Goal: Task Accomplishment & Management: Use online tool/utility

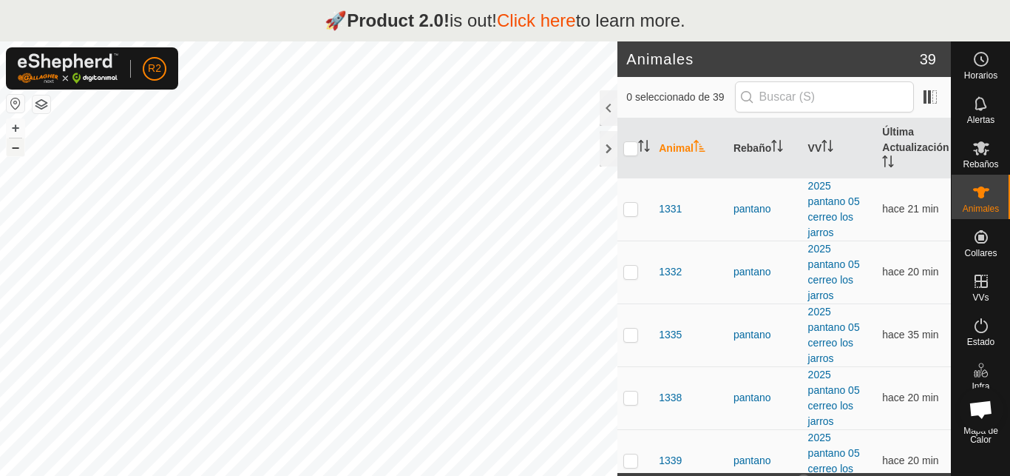
click at [14, 150] on button "–" at bounding box center [16, 147] width 18 height 18
checkbox input "true"
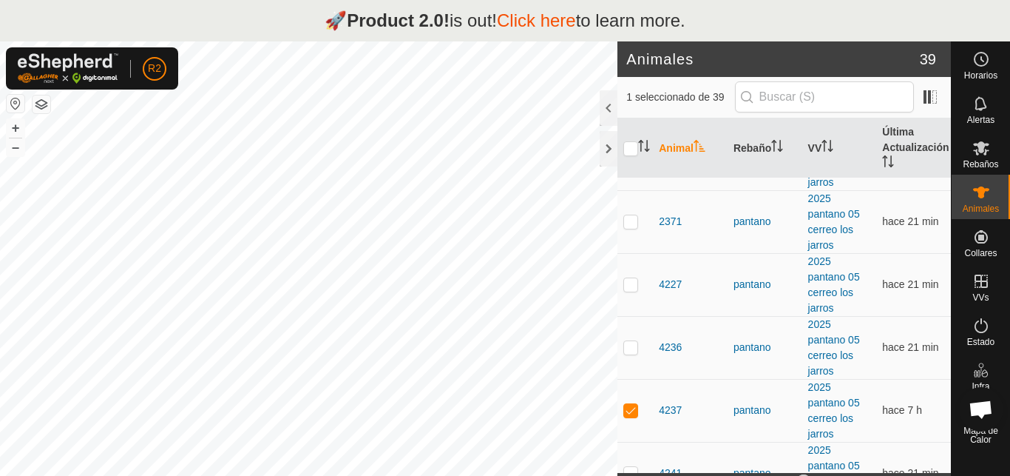
scroll to position [1282, 0]
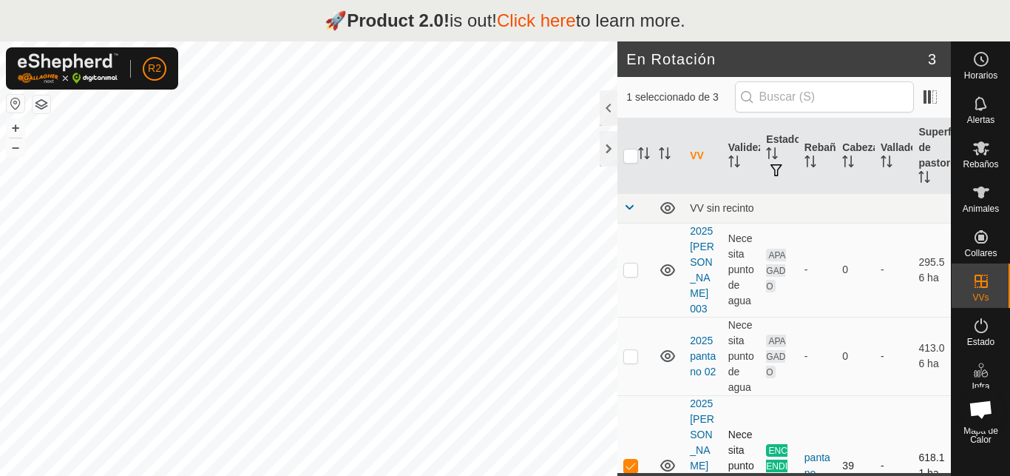
scroll to position [32, 0]
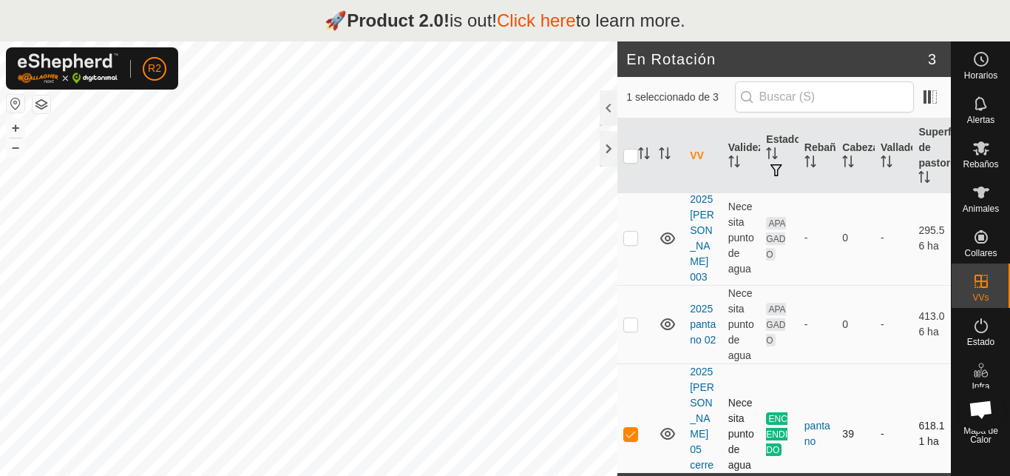
click at [632, 427] on p-checkbox at bounding box center [630, 433] width 15 height 12
checkbox input "true"
click at [692, 379] on td "2025 pantano 05 cerreo los jarros" at bounding box center [703, 433] width 38 height 141
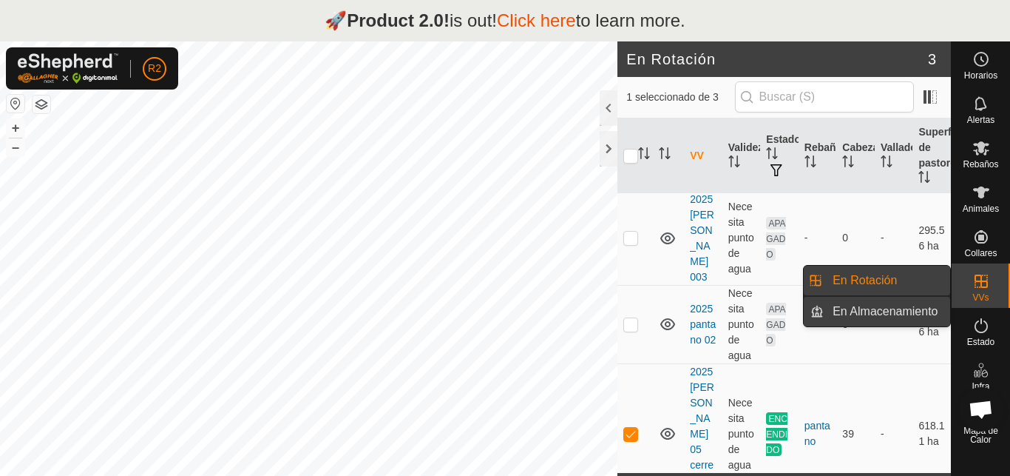
click at [924, 311] on link "En Almacenamiento" at bounding box center [887, 312] width 126 height 30
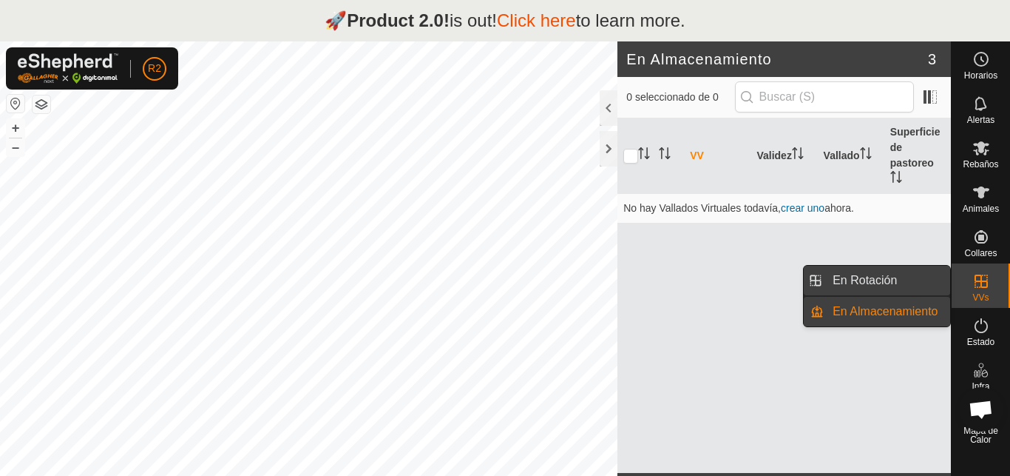
click at [896, 281] on link "En Rotación" at bounding box center [887, 281] width 126 height 30
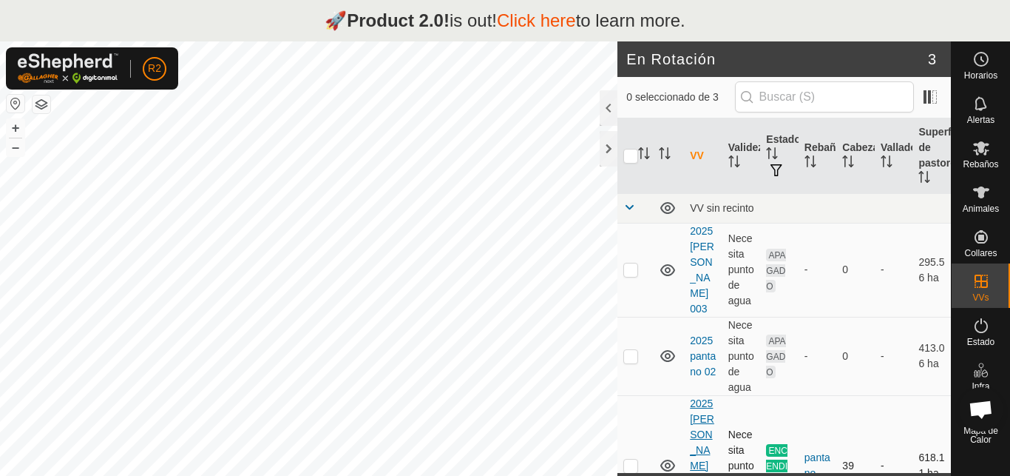
click at [695, 439] on link "2025 [PERSON_NAME] 05 cerreo los jarros" at bounding box center [703, 465] width 26 height 136
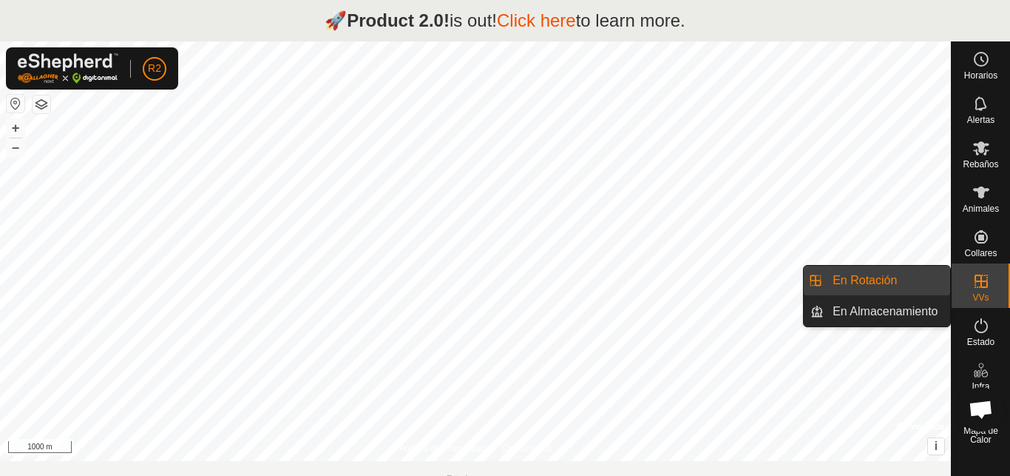
click at [858, 280] on link "En Rotación" at bounding box center [887, 281] width 126 height 30
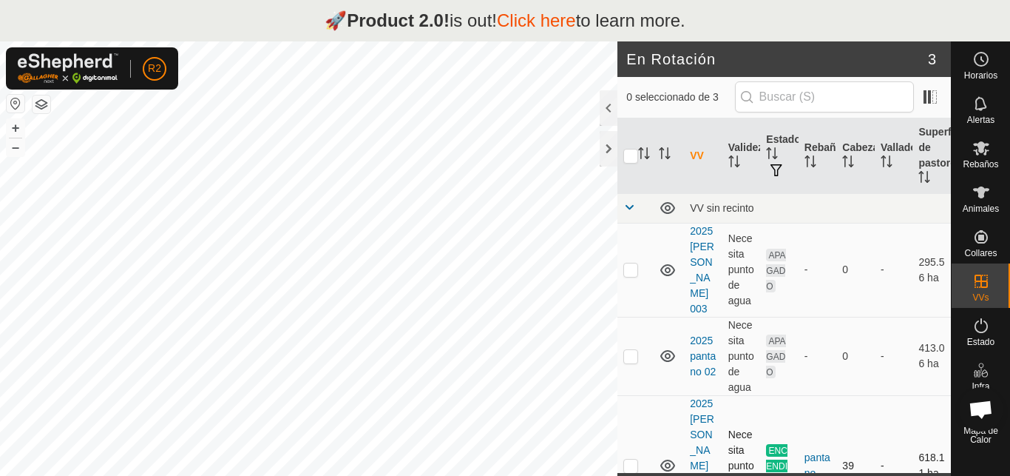
click at [632, 459] on p-checkbox at bounding box center [630, 465] width 15 height 12
checkbox input "true"
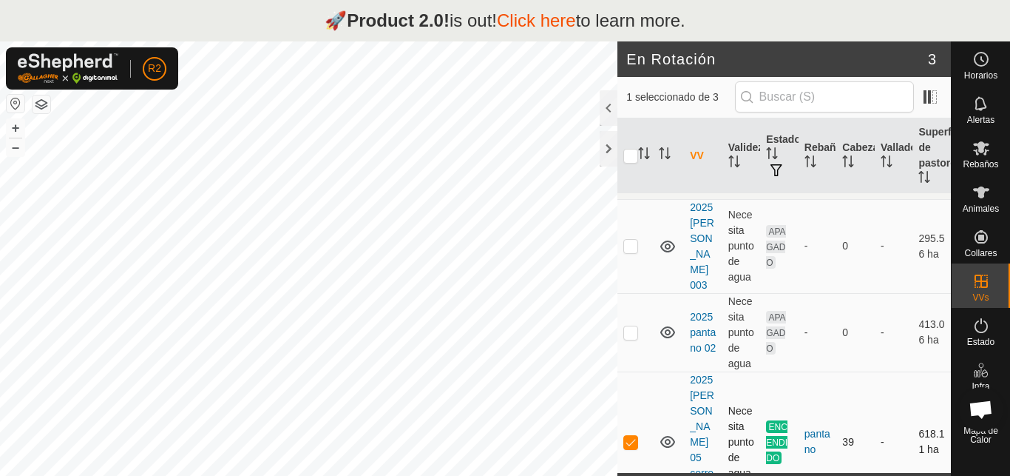
scroll to position [32, 0]
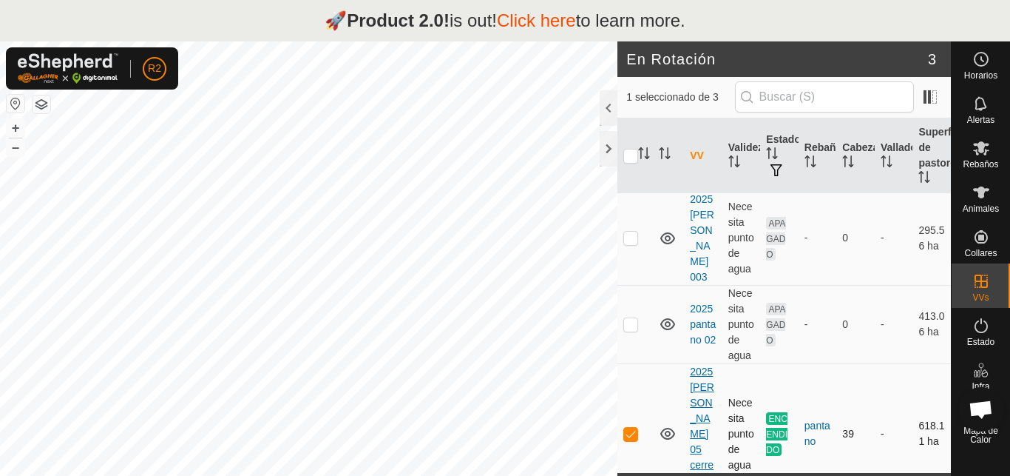
click at [692, 402] on link "2025 pantano 05 cerreo los jarros" at bounding box center [703, 433] width 26 height 136
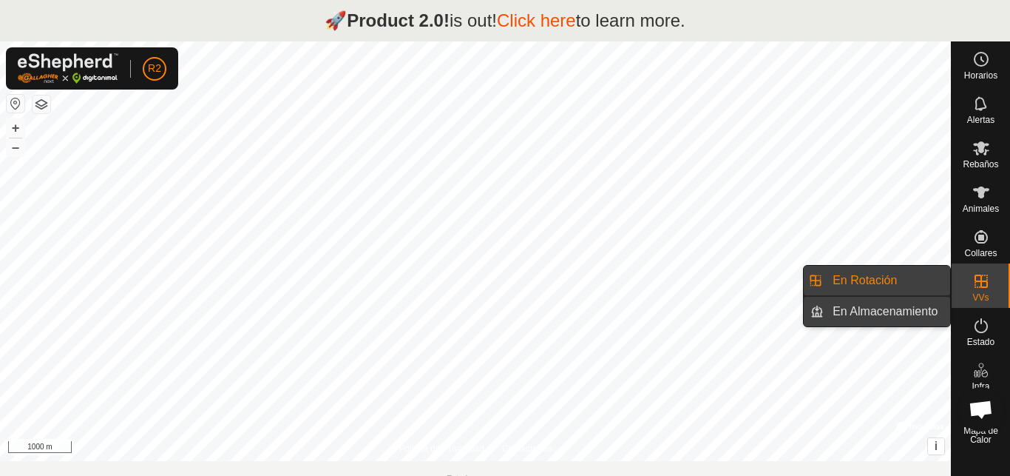
click at [921, 312] on link "En Almacenamiento" at bounding box center [887, 312] width 126 height 30
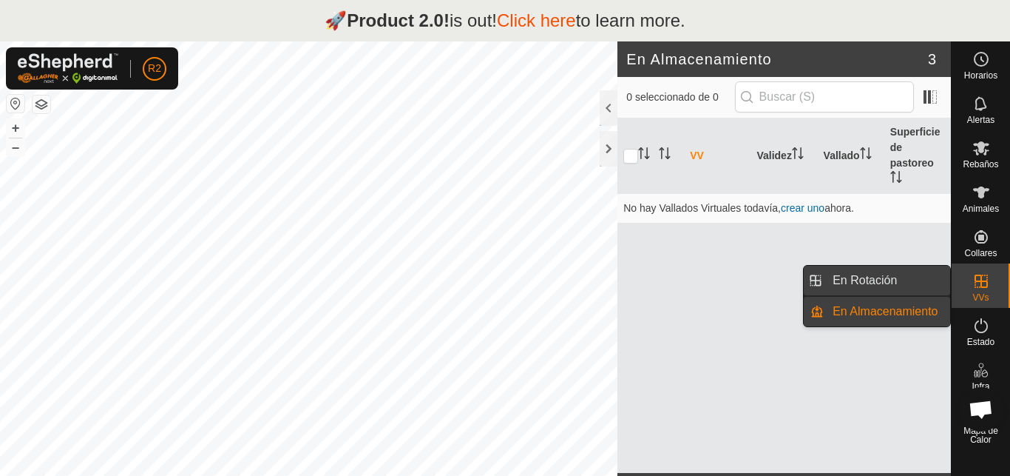
click at [886, 280] on link "En Rotación" at bounding box center [887, 281] width 126 height 30
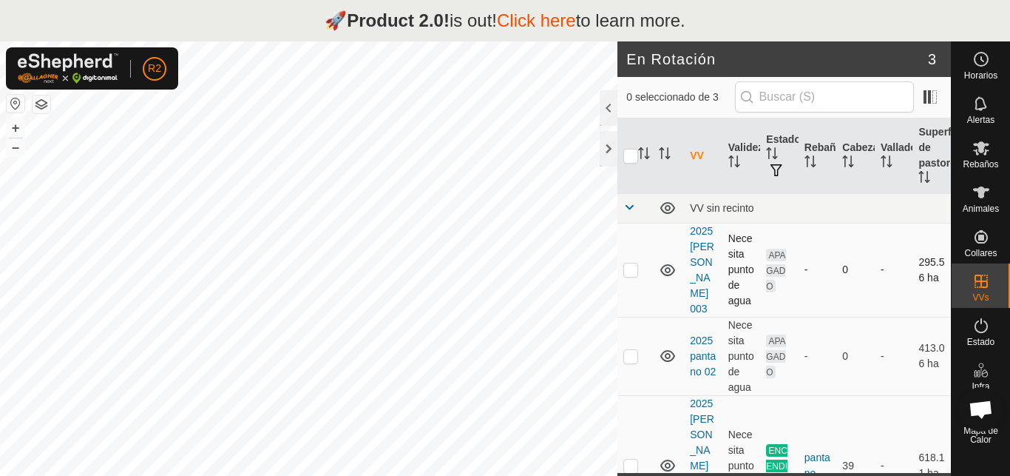
click at [630, 263] on p-checkbox at bounding box center [630, 269] width 15 height 12
checkbox input "false"
click at [631, 459] on p-checkbox at bounding box center [630, 465] width 15 height 12
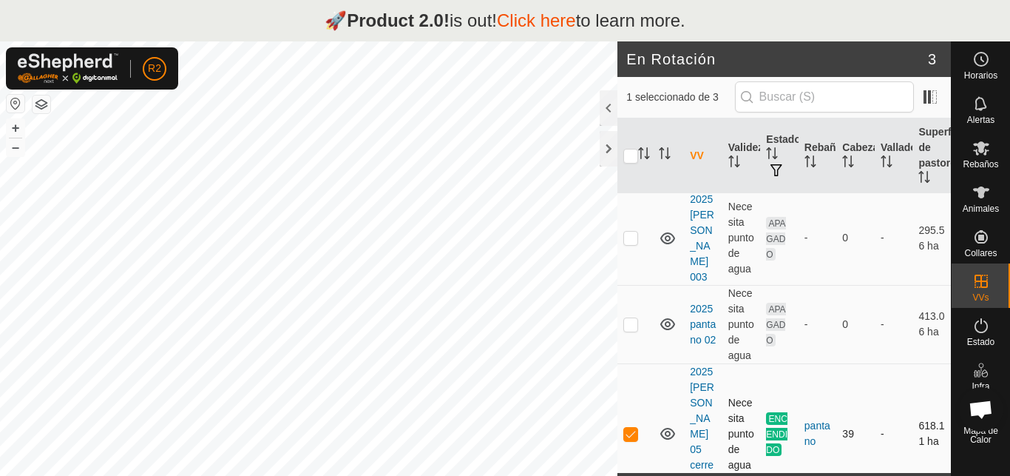
checkbox input "false"
checkbox input "true"
click at [630, 427] on p-checkbox at bounding box center [630, 433] width 15 height 12
checkbox input "true"
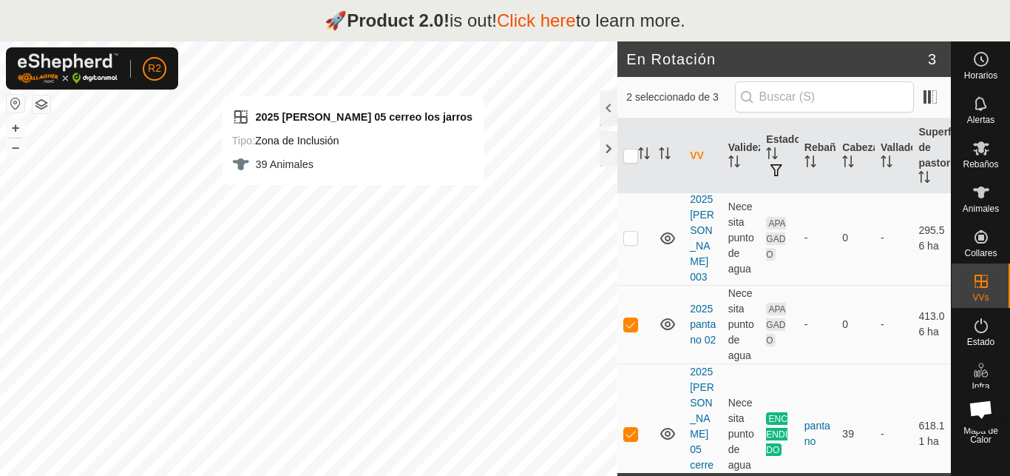
checkbox input "false"
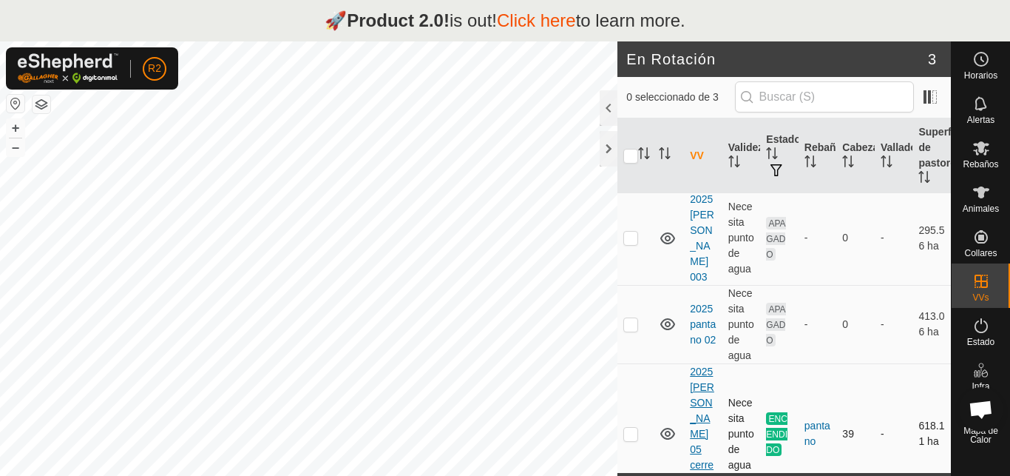
click at [702, 430] on link "2025 pantano 05 cerreo los jarros" at bounding box center [703, 433] width 26 height 136
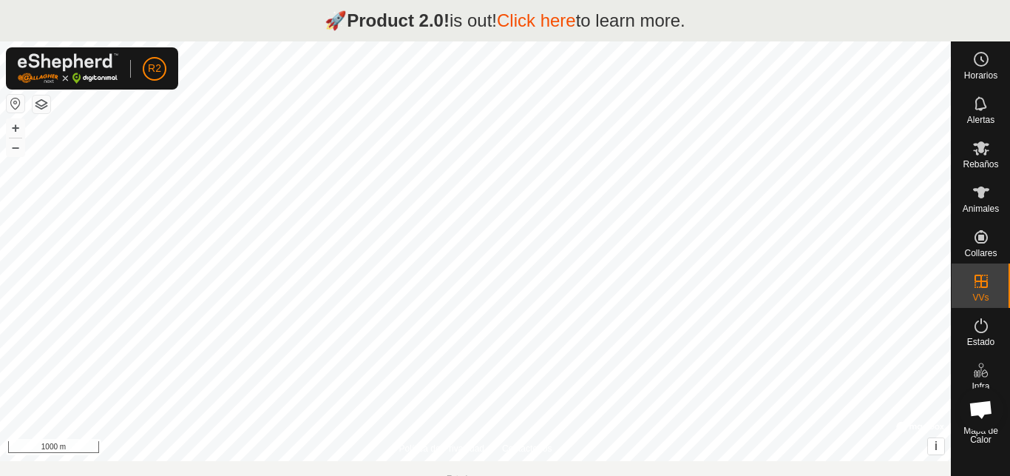
click at [980, 281] on link "En Rotación" at bounding box center [946, 282] width 126 height 30
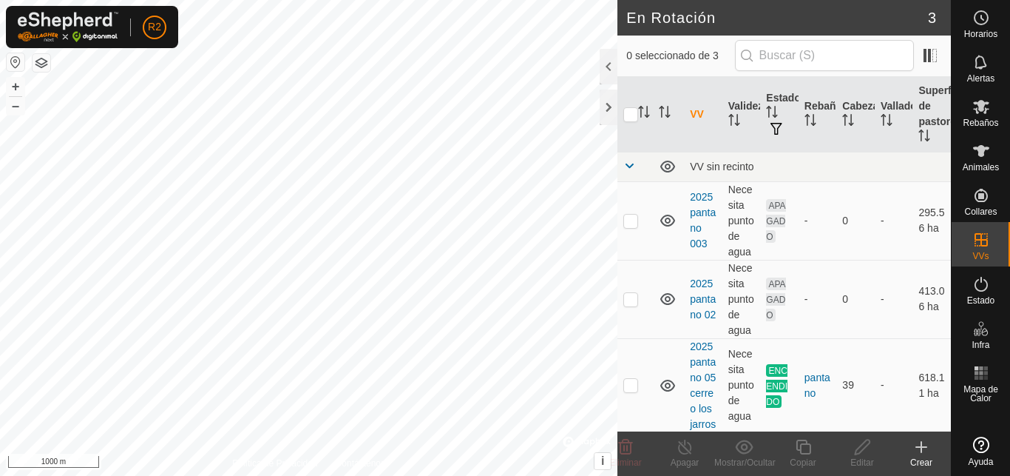
click at [633, 390] on p-checkbox at bounding box center [630, 385] width 15 height 12
checkbox input "true"
click at [802, 447] on icon at bounding box center [803, 447] width 18 height 18
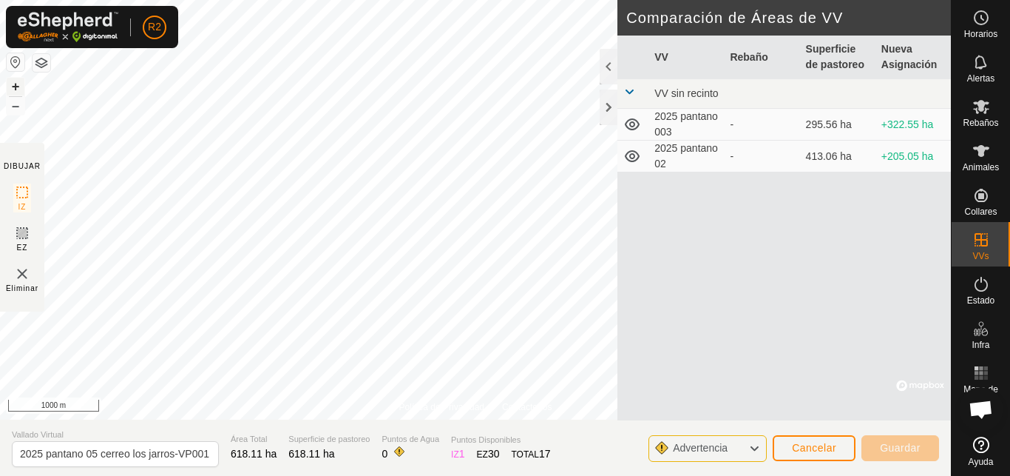
click at [18, 87] on button "+" at bounding box center [16, 87] width 18 height 18
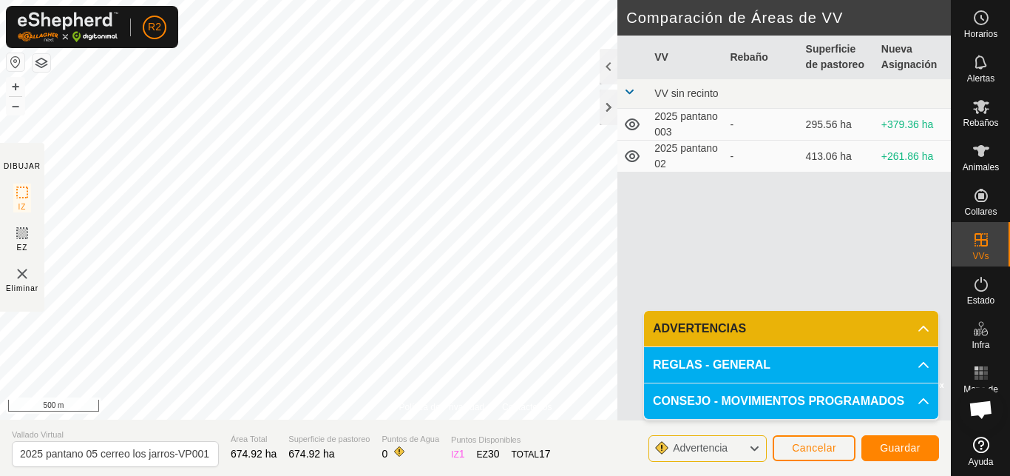
click at [237, 433] on div "Política de Privacidad Contáctenos Tipo: Zona de Inclusión undefined Animal + –…" at bounding box center [475, 238] width 951 height 476
click at [15, 104] on button "–" at bounding box center [16, 106] width 18 height 18
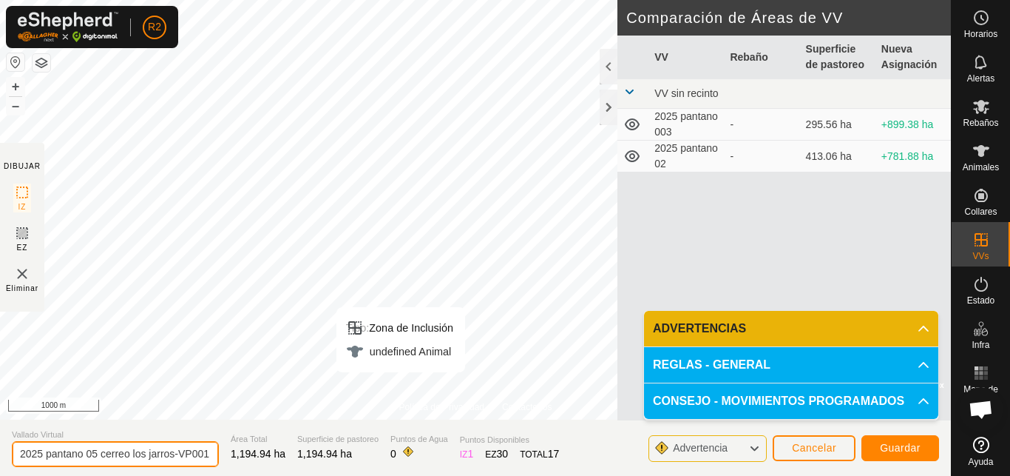
click at [96, 453] on input "2025 pantano 05 cerreo los jarros-VP001" at bounding box center [115, 454] width 207 height 26
click at [200, 452] on input "2025 pantano 06 cerreo los jarros-VP001" at bounding box center [115, 454] width 207 height 26
click at [195, 456] on input "2025 pantano 06 cerreo los jarros-01" at bounding box center [115, 454] width 207 height 26
type input "2025 pantano 06 cerreo los jarros"
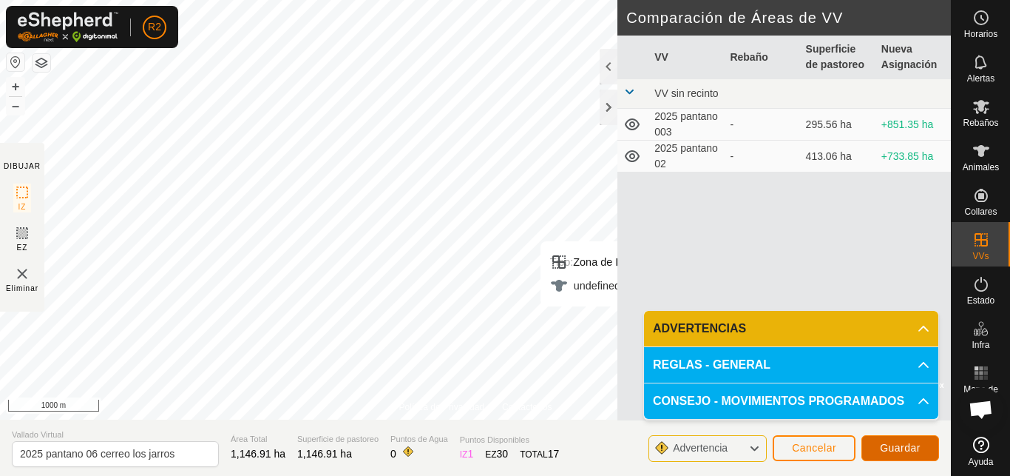
click at [892, 444] on span "Guardar" at bounding box center [900, 448] width 41 height 12
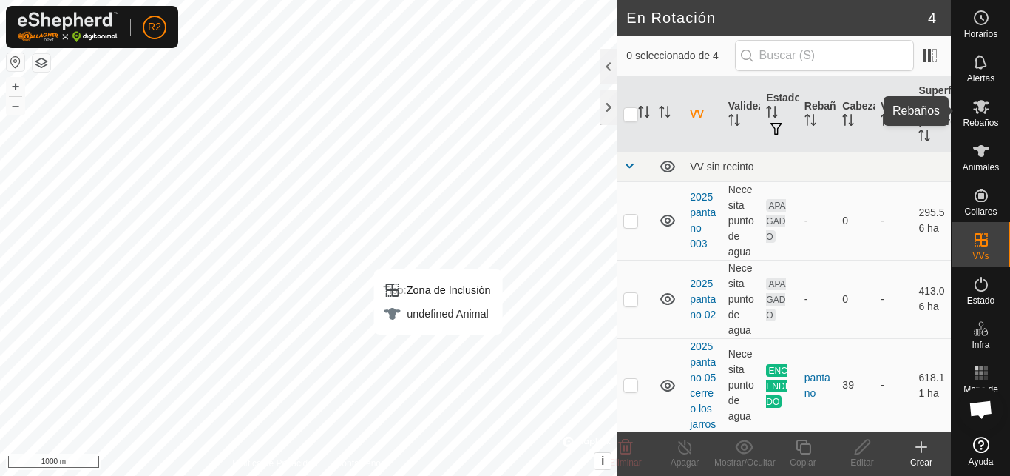
click at [978, 121] on span "Rebaños" at bounding box center [980, 122] width 35 height 9
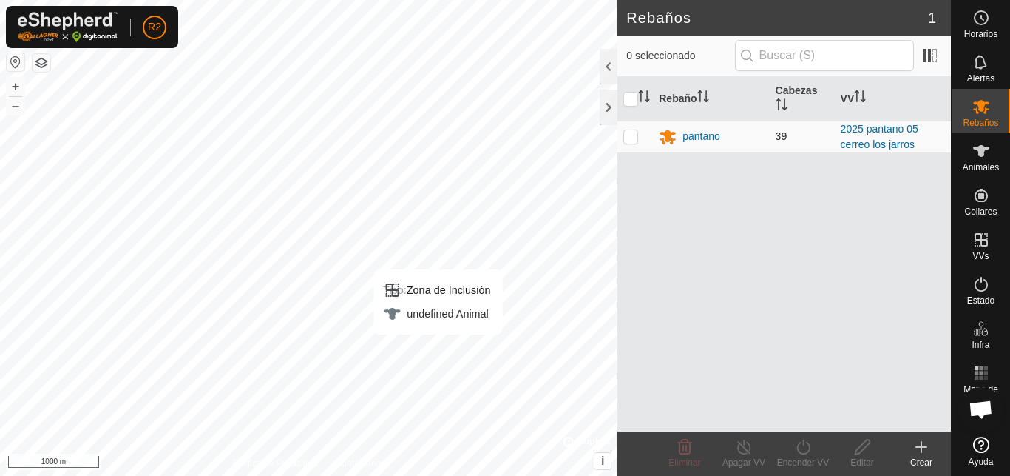
click at [632, 140] on p-checkbox at bounding box center [630, 136] width 15 height 12
checkbox input "true"
click at [805, 448] on icon at bounding box center [803, 447] width 18 height 18
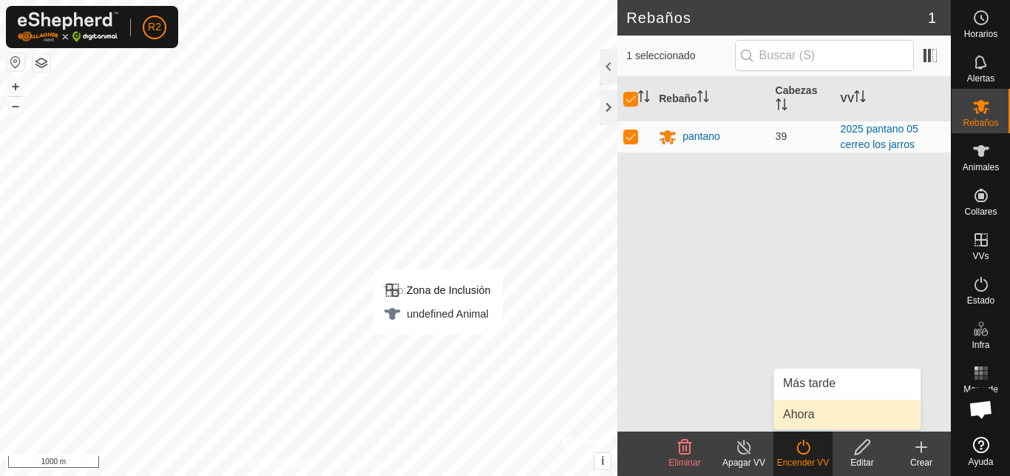
click at [793, 414] on link "Ahora" at bounding box center [847, 414] width 146 height 30
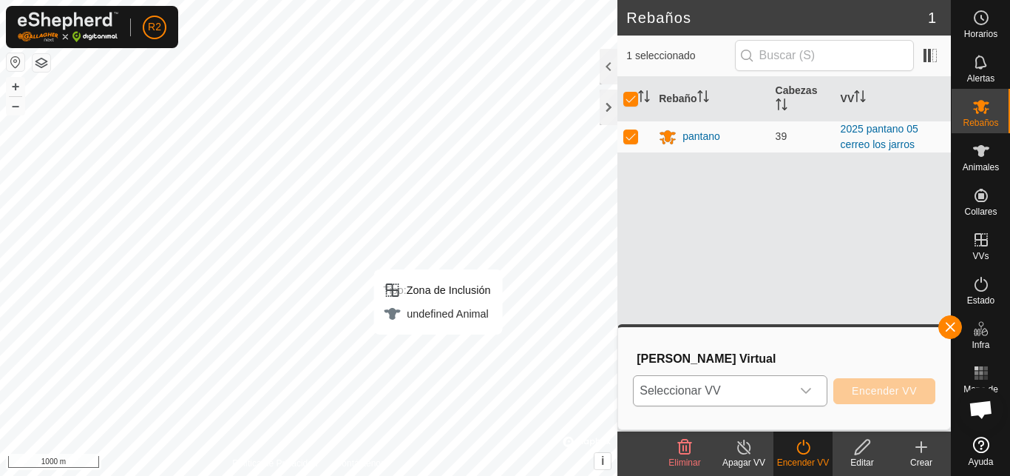
click at [807, 393] on icon "dropdown trigger" at bounding box center [806, 391] width 12 height 12
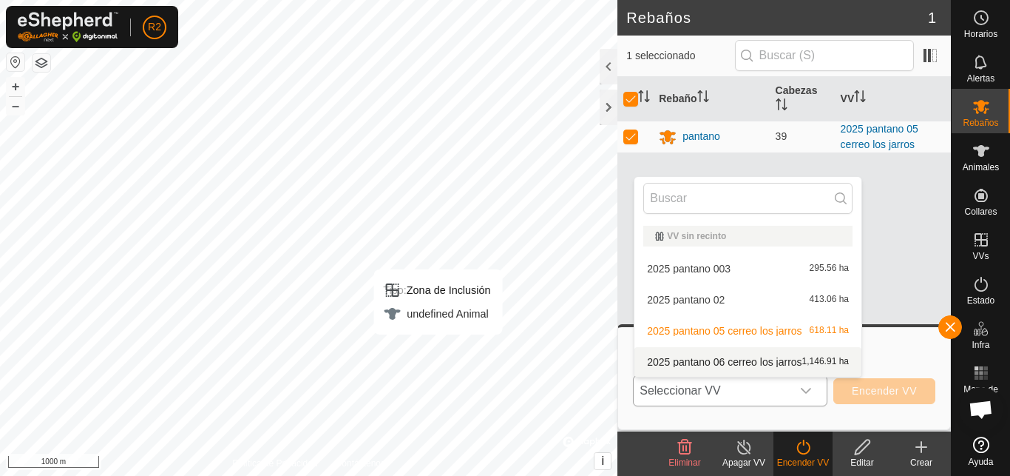
click at [712, 362] on li "2025 pantano 06 cerreo los jarros 1,146.91 ha" at bounding box center [748, 362] width 227 height 30
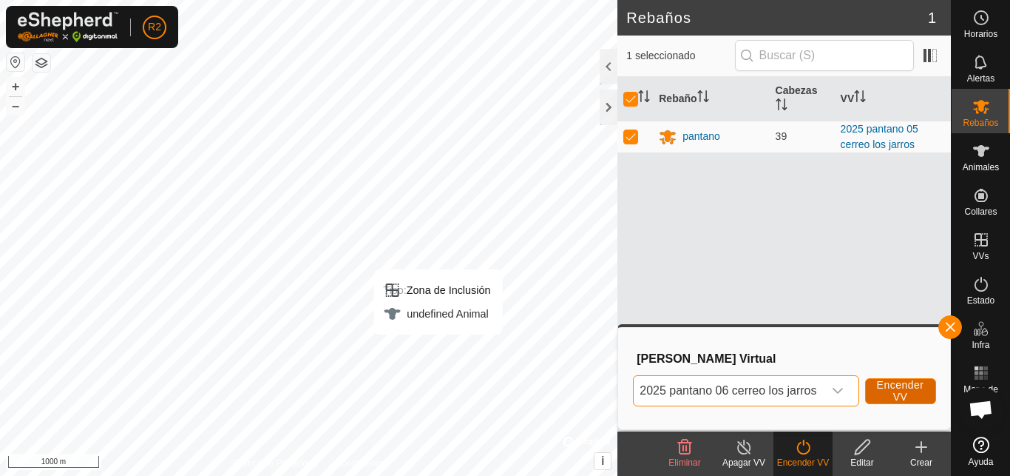
click at [897, 388] on span "Encender VV" at bounding box center [900, 391] width 47 height 24
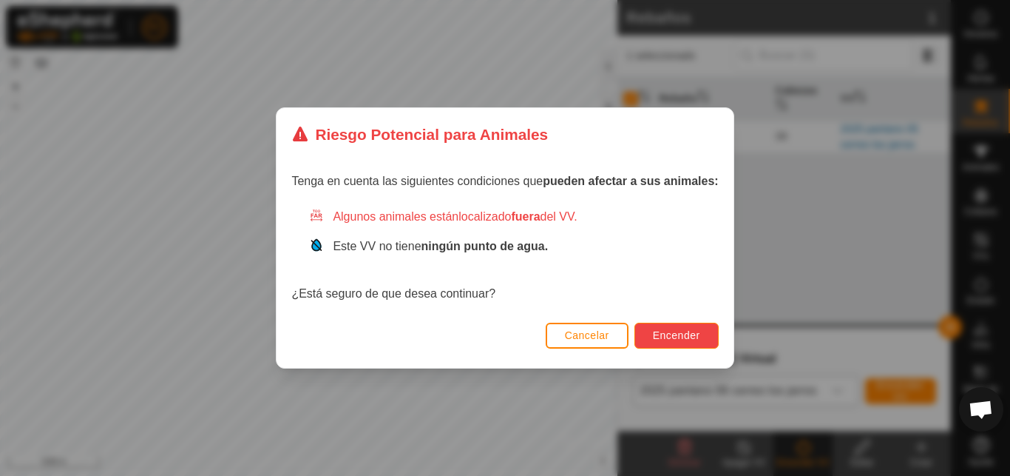
click at [672, 336] on span "Encender" at bounding box center [676, 335] width 47 height 12
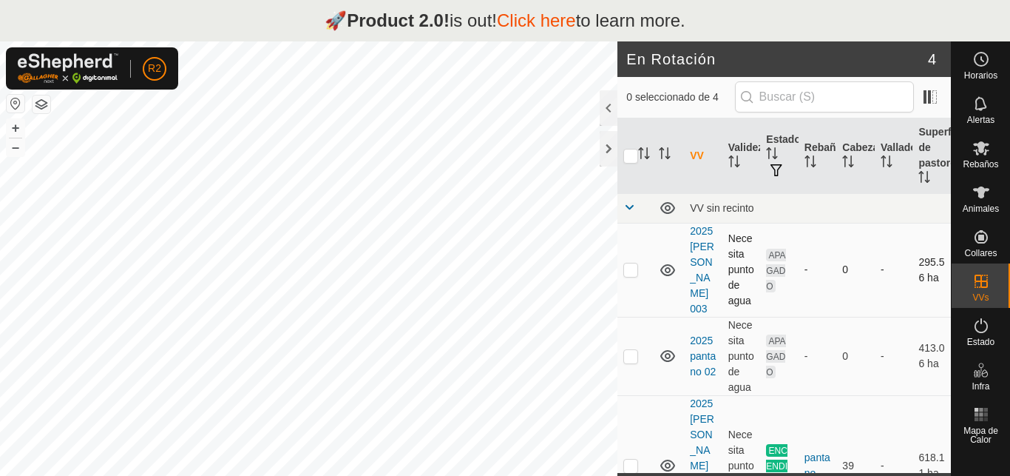
click at [633, 263] on p-checkbox at bounding box center [630, 269] width 15 height 12
click at [635, 263] on p-checkbox at bounding box center [630, 269] width 15 height 12
click at [628, 263] on p-checkbox at bounding box center [630, 269] width 15 height 12
checkbox input "false"
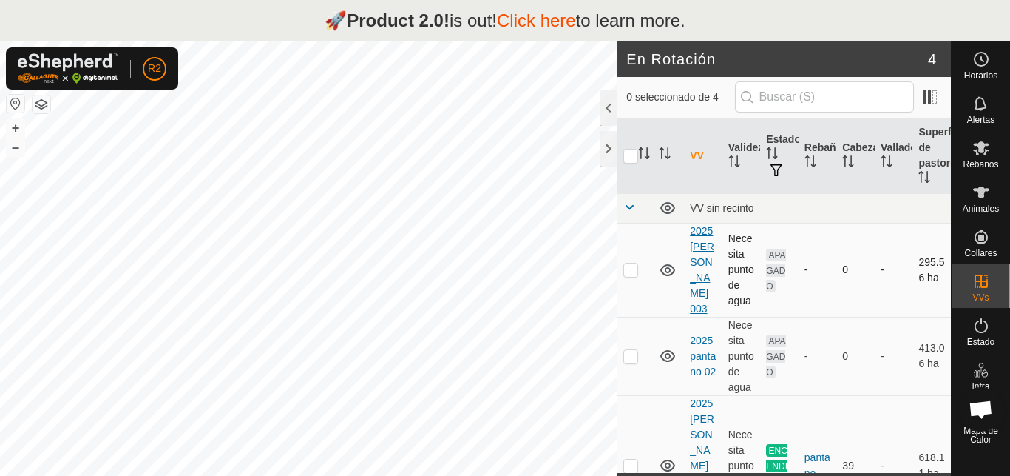
click at [702, 268] on link "2025 pantano 003" at bounding box center [702, 269] width 24 height 89
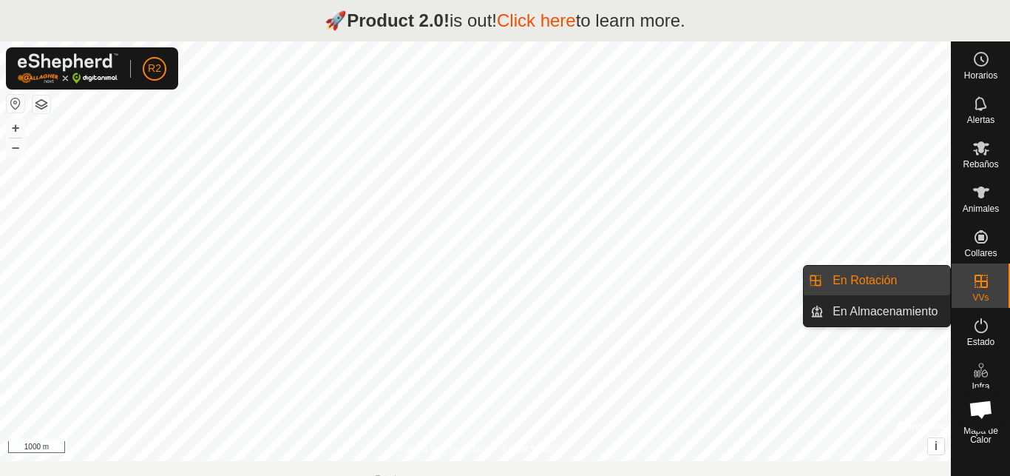
click at [879, 280] on link "En Rotación" at bounding box center [887, 281] width 126 height 30
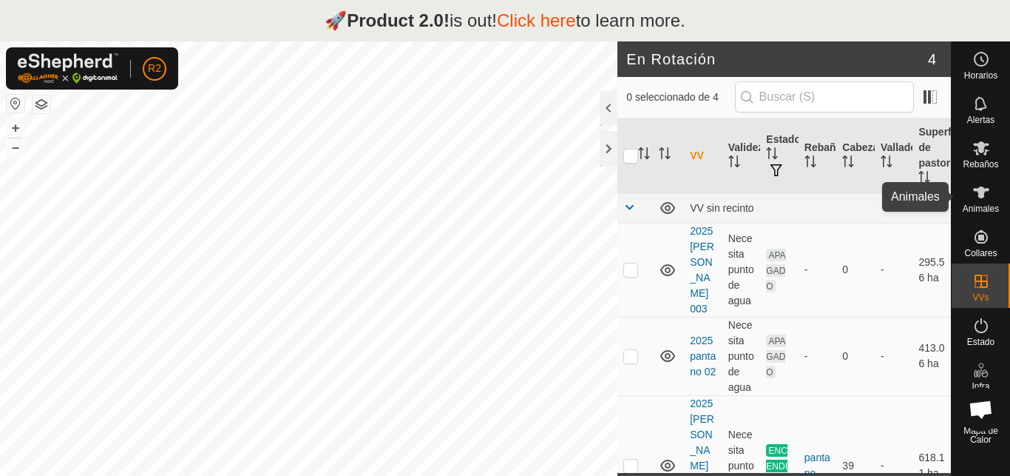
click at [981, 184] on icon at bounding box center [982, 192] width 18 height 18
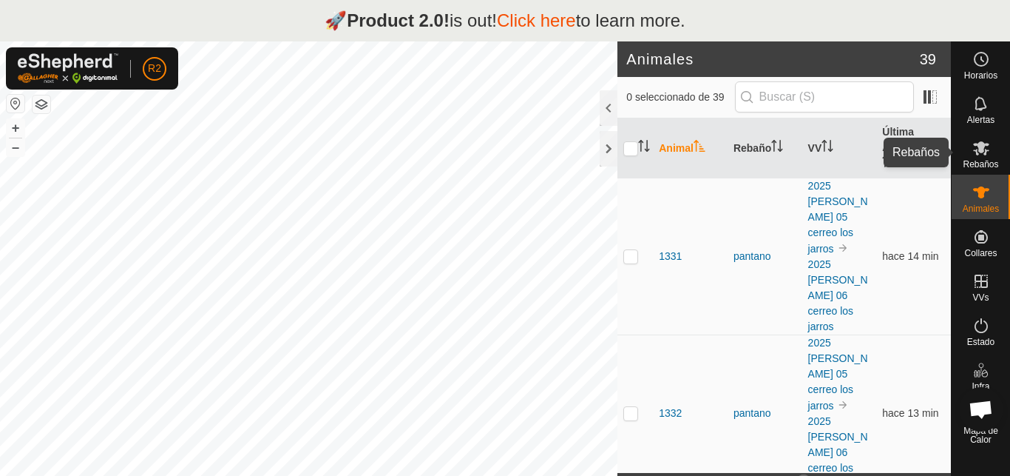
click at [984, 155] on icon at bounding box center [982, 148] width 18 height 18
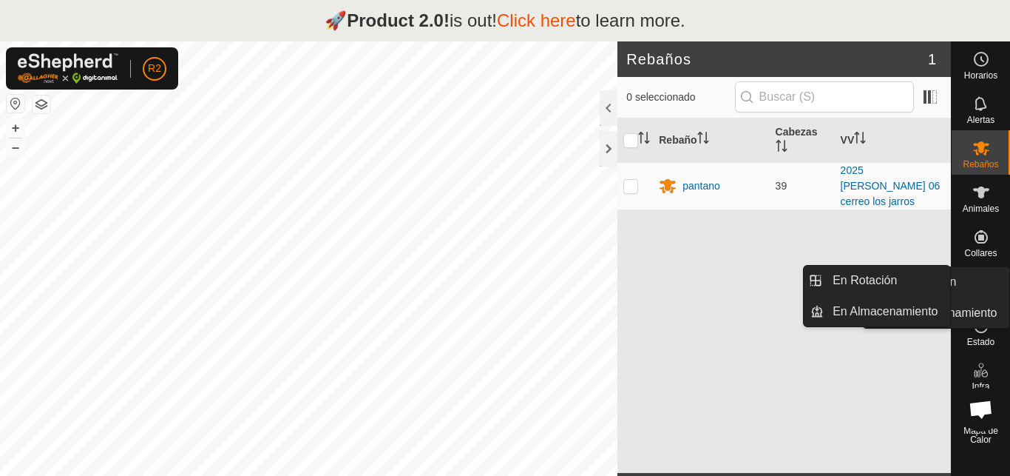
click at [978, 281] on link "En Rotación" at bounding box center [946, 282] width 126 height 30
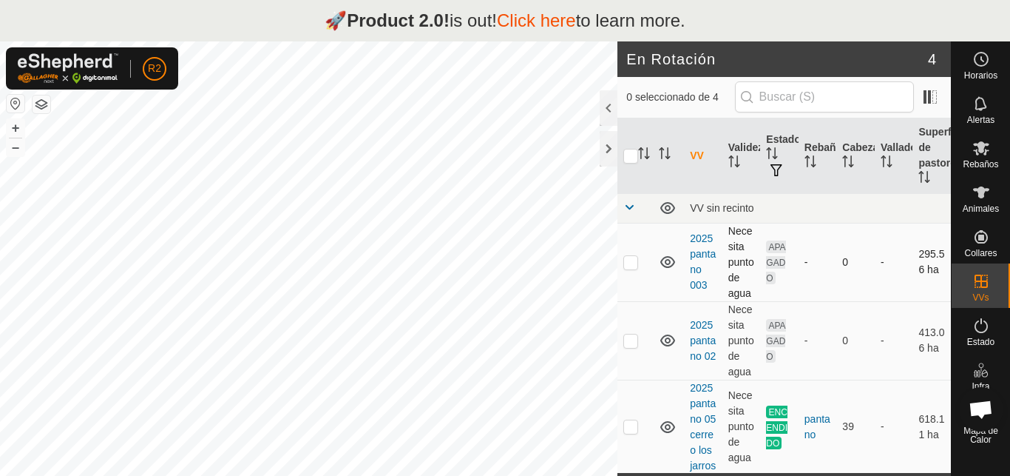
click at [634, 264] on p-checkbox at bounding box center [630, 262] width 15 height 12
click at [631, 257] on p-checkbox at bounding box center [630, 262] width 15 height 12
checkbox input "false"
click at [694, 271] on link "2025 pantano 003" at bounding box center [703, 261] width 26 height 58
